Goal: Task Accomplishment & Management: Use online tool/utility

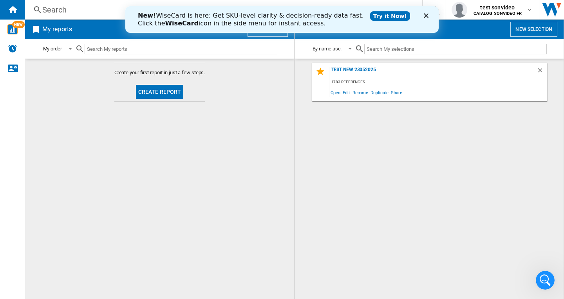
click at [211, 199] on md-content "Create your first report in just a few steps. Create report" at bounding box center [159, 179] width 269 height 241
click at [263, 36] on button "New report" at bounding box center [267, 29] width 40 height 15
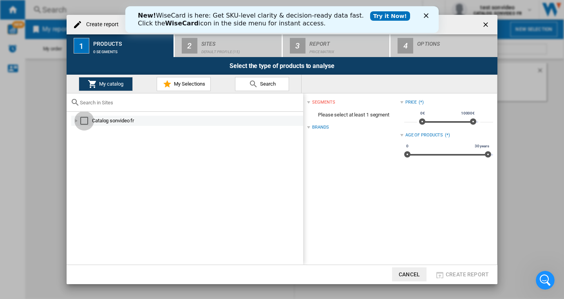
click at [85, 121] on div "Select" at bounding box center [84, 121] width 8 height 8
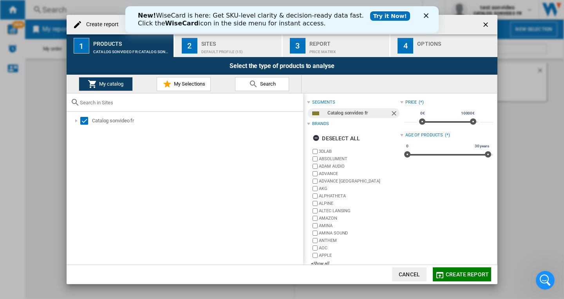
click at [191, 83] on span "My Selections" at bounding box center [188, 84] width 33 height 6
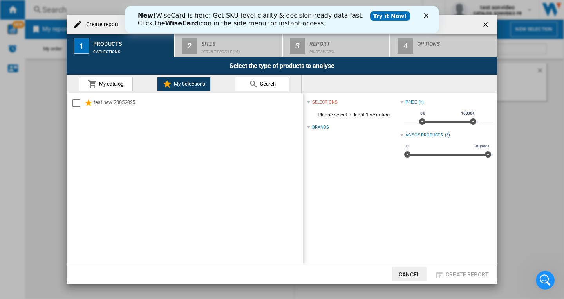
click at [104, 86] on span "My catalog" at bounding box center [110, 84] width 26 height 6
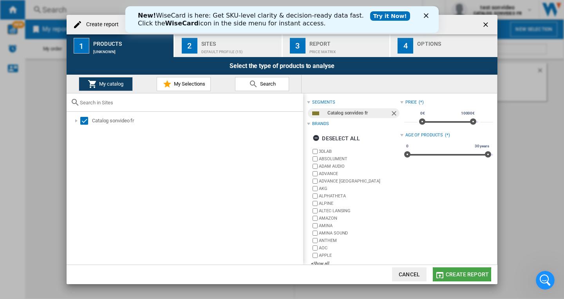
click at [462, 274] on span "Create report" at bounding box center [466, 275] width 43 height 6
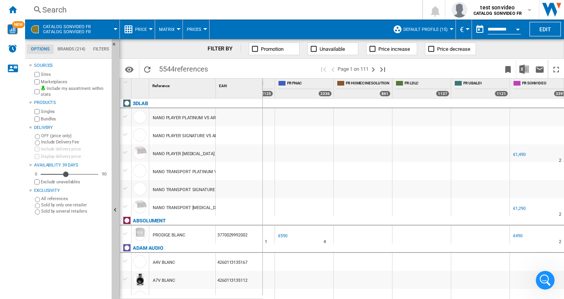
scroll to position [0, 349]
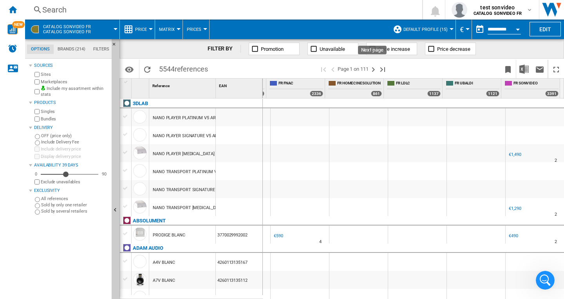
drag, startPoint x: 371, startPoint y: 68, endPoint x: 387, endPoint y: 140, distance: 73.6
click at [371, 68] on ng-md-icon "Next page" at bounding box center [372, 69] width 9 height 9
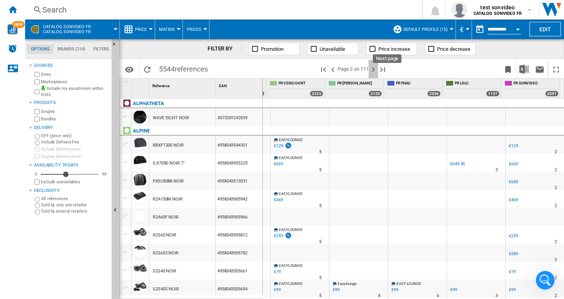
click at [371, 69] on ng-md-icon "Next page" at bounding box center [372, 69] width 9 height 9
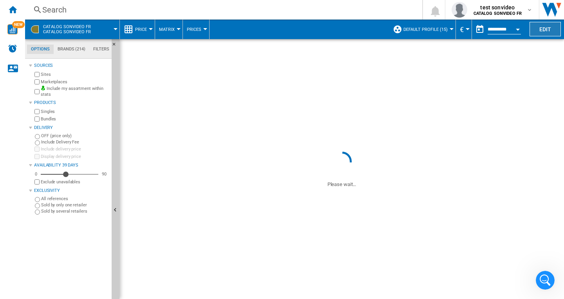
click at [544, 31] on button "Edit" at bounding box center [544, 29] width 31 height 14
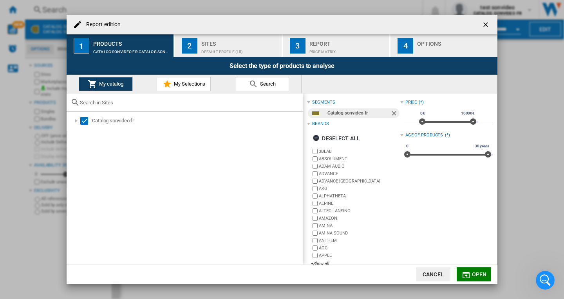
click at [207, 40] on div "Sites" at bounding box center [239, 42] width 77 height 8
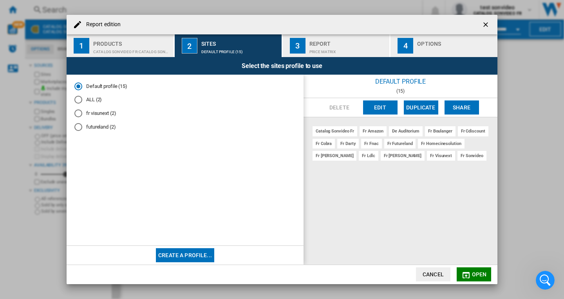
click at [94, 102] on md-radio-button "ALL (2)" at bounding box center [184, 99] width 221 height 7
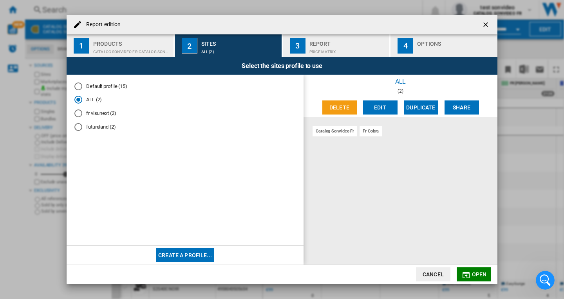
click at [92, 116] on md-radio-button "fr visunext (2)" at bounding box center [184, 113] width 221 height 7
click at [89, 127] on md-radio-button "futureland (2)" at bounding box center [184, 126] width 221 height 7
click at [475, 274] on span "Open" at bounding box center [479, 275] width 15 height 6
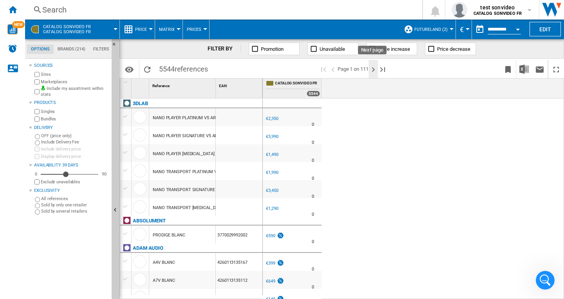
click at [371, 71] on ng-md-icon "Next page" at bounding box center [372, 69] width 9 height 9
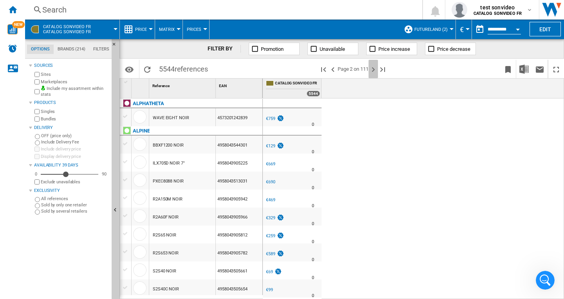
click at [373, 69] on ng-md-icon "Next page" at bounding box center [372, 69] width 9 height 9
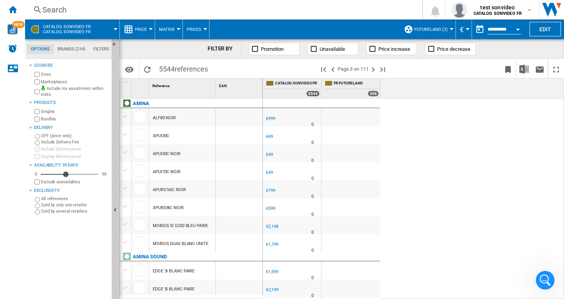
click at [46, 83] on label "Marketplaces" at bounding box center [75, 82] width 68 height 6
click at [44, 120] on label "Bundles" at bounding box center [75, 119] width 68 height 6
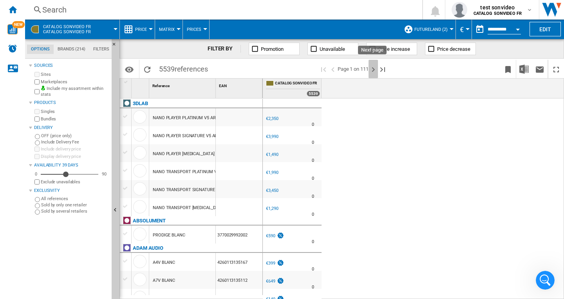
click at [370, 70] on ng-md-icon "Next page" at bounding box center [372, 69] width 9 height 9
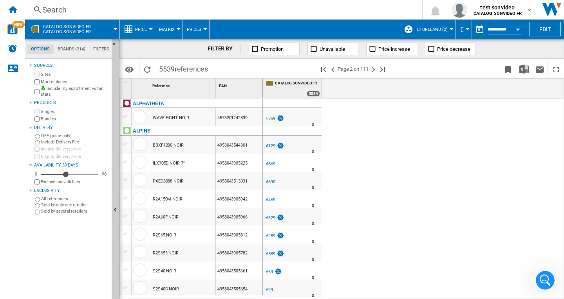
click at [356, 69] on span "Page 2 on 111" at bounding box center [352, 69] width 31 height 18
click at [355, 68] on span "Page 2 on 111" at bounding box center [352, 69] width 31 height 18
click at [379, 69] on ng-md-icon "Last page" at bounding box center [382, 69] width 9 height 9
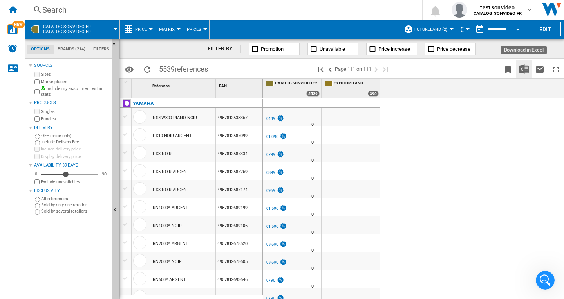
click at [525, 69] on img "Download in Excel" at bounding box center [523, 69] width 9 height 9
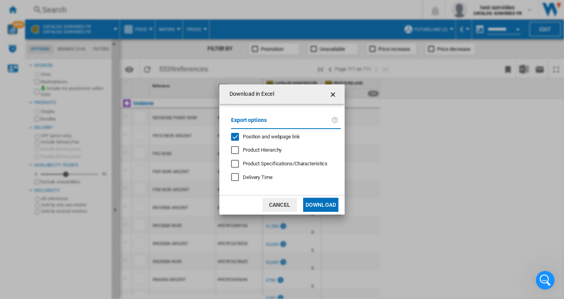
click at [281, 134] on span "Position and webpage link" at bounding box center [271, 137] width 57 height 6
click at [322, 209] on button "Download" at bounding box center [320, 205] width 35 height 14
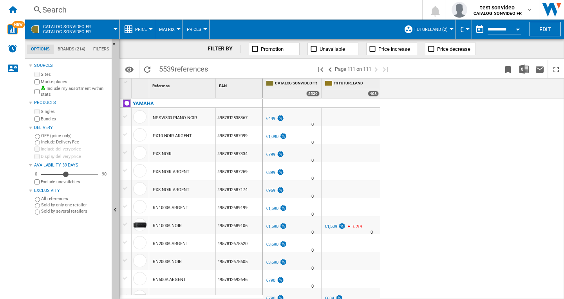
click at [516, 30] on div "Open calendar" at bounding box center [518, 30] width 4 height 2
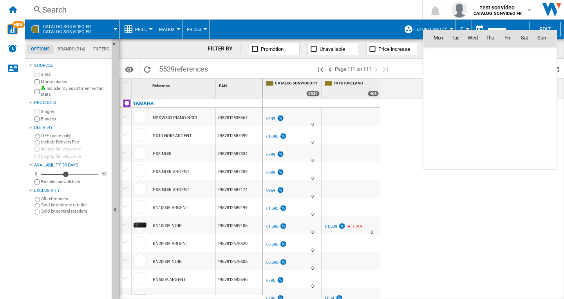
scroll to position [3734, 0]
click at [488, 91] on span "9" at bounding box center [490, 89] width 16 height 16
type input "**********"
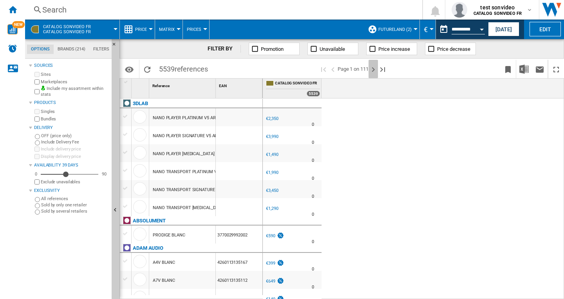
click at [375, 70] on ng-md-icon "Next page" at bounding box center [372, 69] width 9 height 9
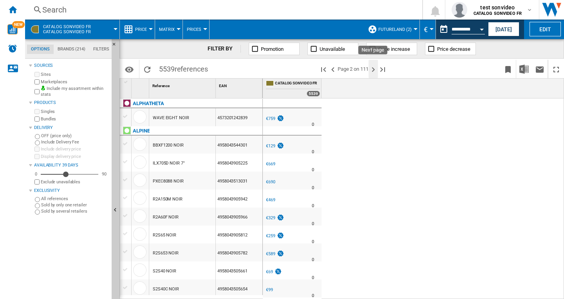
click at [375, 67] on ng-md-icon "Next page" at bounding box center [372, 69] width 9 height 9
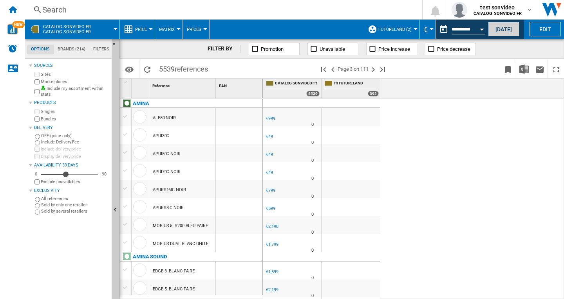
click at [497, 28] on button "[DATE]" at bounding box center [503, 29] width 31 height 14
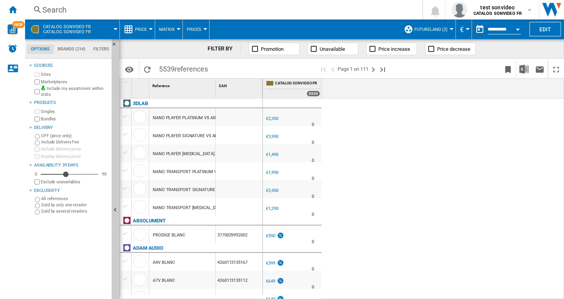
click at [449, 30] on div at bounding box center [451, 29] width 4 height 2
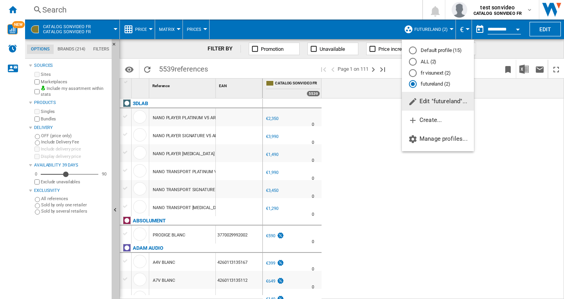
click at [534, 146] on md-backdrop at bounding box center [282, 149] width 564 height 299
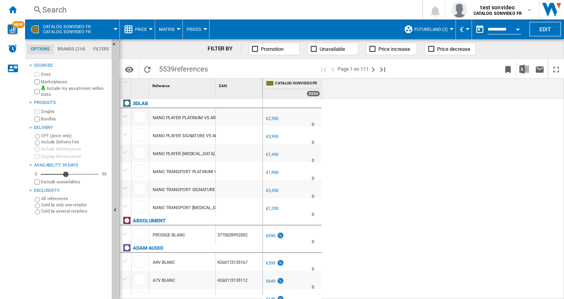
click at [445, 29] on span "futureland (2)" at bounding box center [430, 29] width 33 height 5
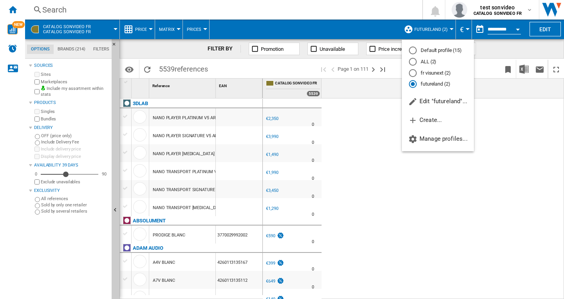
click at [432, 53] on md-radio-button "Default profile (15)" at bounding box center [438, 50] width 58 height 7
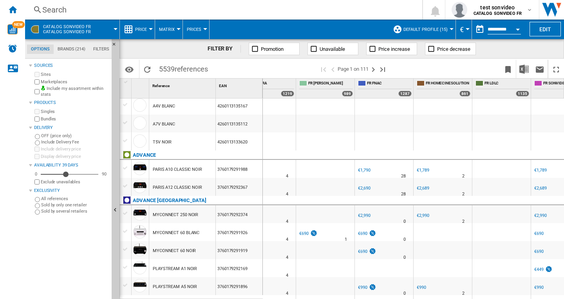
scroll to position [235, 0]
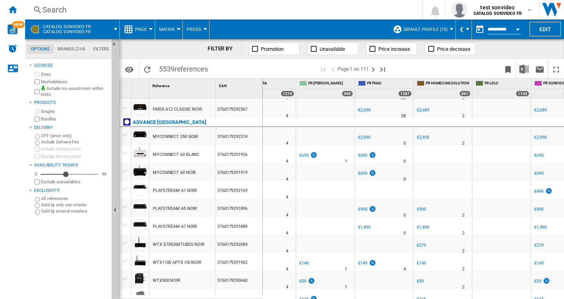
click at [365, 112] on div "€2,690" at bounding box center [364, 110] width 12 height 5
click at [539, 31] on button "Edit" at bounding box center [544, 29] width 31 height 14
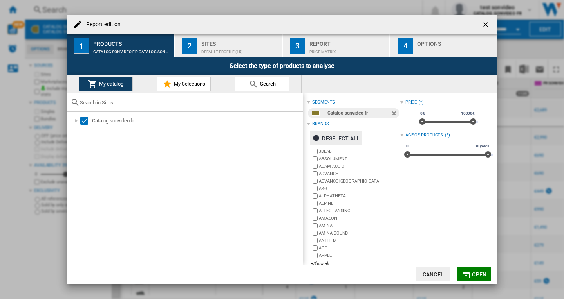
click at [355, 137] on div "Deselect all" at bounding box center [335, 139] width 47 height 14
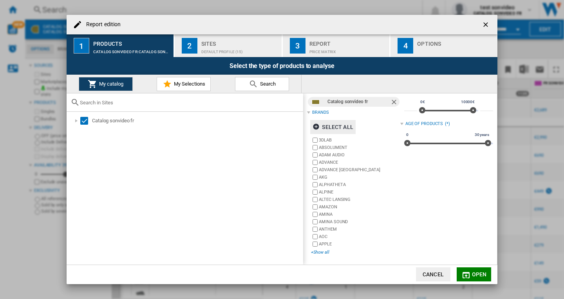
click at [322, 254] on div "+Show all" at bounding box center [355, 253] width 89 height 6
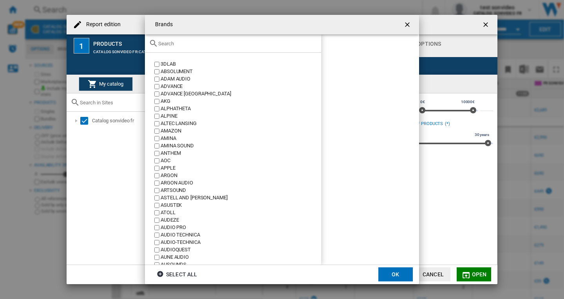
click at [171, 46] on input "text" at bounding box center [237, 44] width 159 height 6
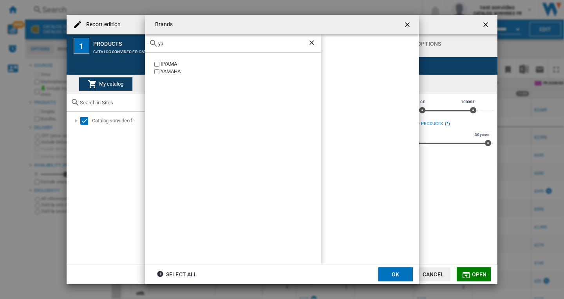
type input "ya"
click at [175, 71] on div "YAMAHA" at bounding box center [240, 71] width 160 height 7
click at [392, 274] on button "OK" at bounding box center [395, 275] width 34 height 14
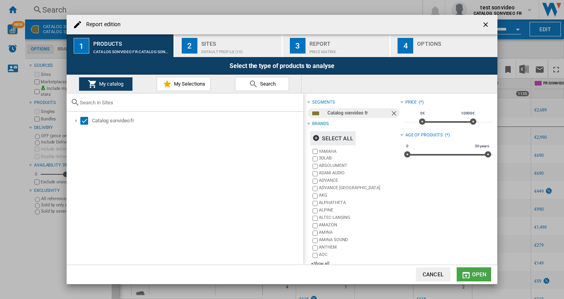
click at [476, 274] on span "Open" at bounding box center [479, 275] width 15 height 6
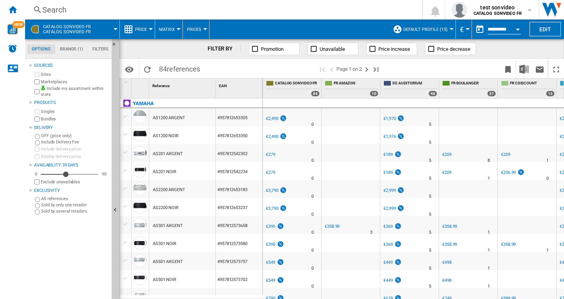
click at [50, 83] on label "Marketplaces" at bounding box center [75, 82] width 68 height 6
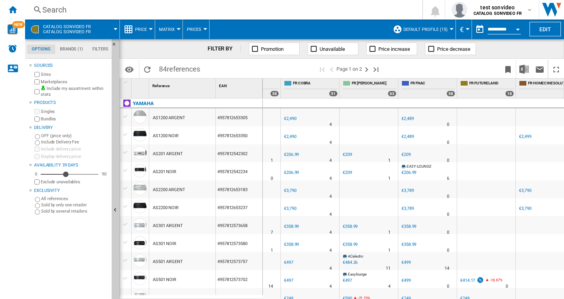
click at [409, 117] on div "€2,489" at bounding box center [407, 118] width 12 height 5
click at [45, 83] on label "Marketplaces" at bounding box center [75, 82] width 68 height 6
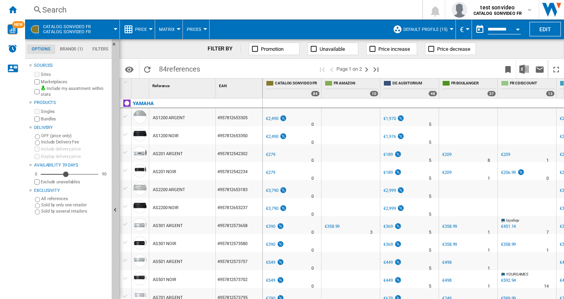
click at [53, 82] on label "Marketplaces" at bounding box center [75, 82] width 68 height 6
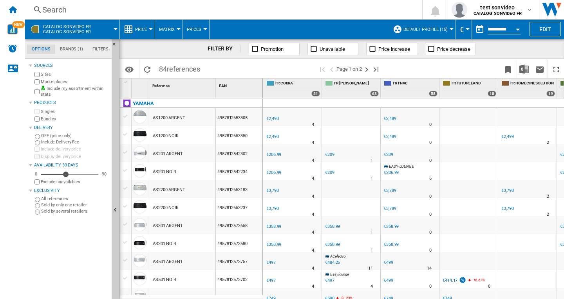
scroll to position [0, 281]
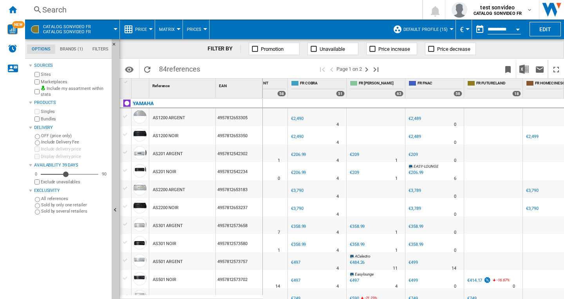
click at [418, 117] on div "€2,489" at bounding box center [414, 118] width 12 height 5
click at [417, 135] on div "€2,489" at bounding box center [414, 136] width 12 height 5
click at [416, 172] on div "€206.99" at bounding box center [415, 172] width 15 height 5
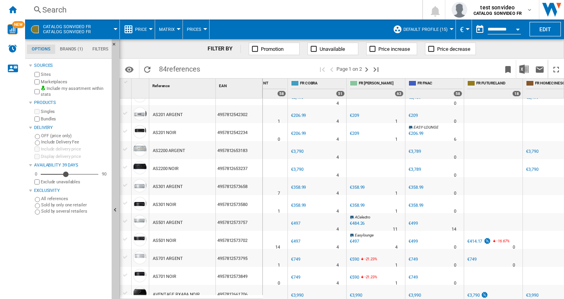
scroll to position [0, 0]
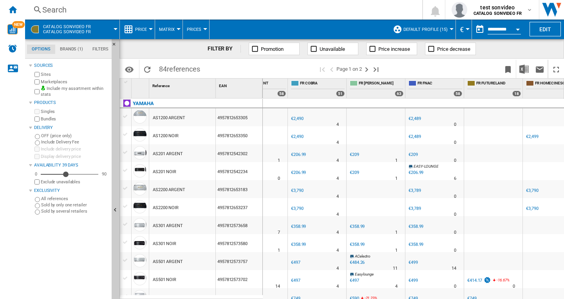
click at [418, 191] on div "€3,789" at bounding box center [414, 190] width 12 height 5
click at [501, 12] on b "CATALOG SONVIDEO FR" at bounding box center [497, 13] width 49 height 5
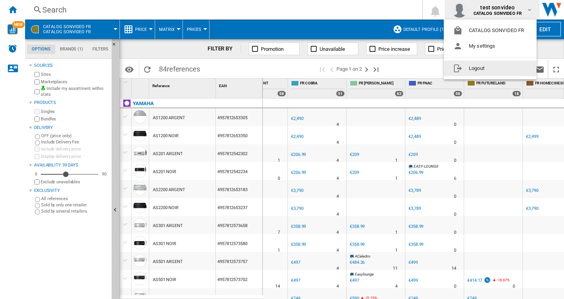
click at [483, 68] on button "Logout" at bounding box center [489, 69] width 93 height 16
